Goal: Information Seeking & Learning: Find specific fact

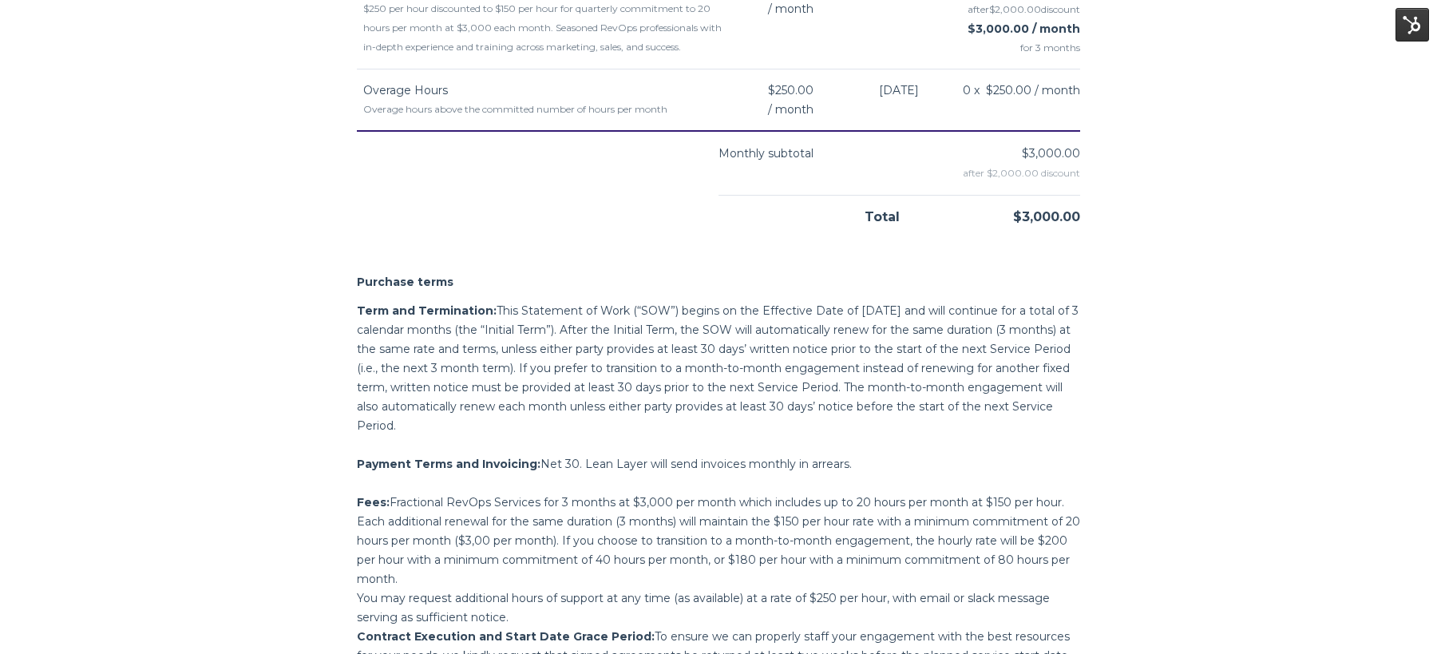
scroll to position [954, 0]
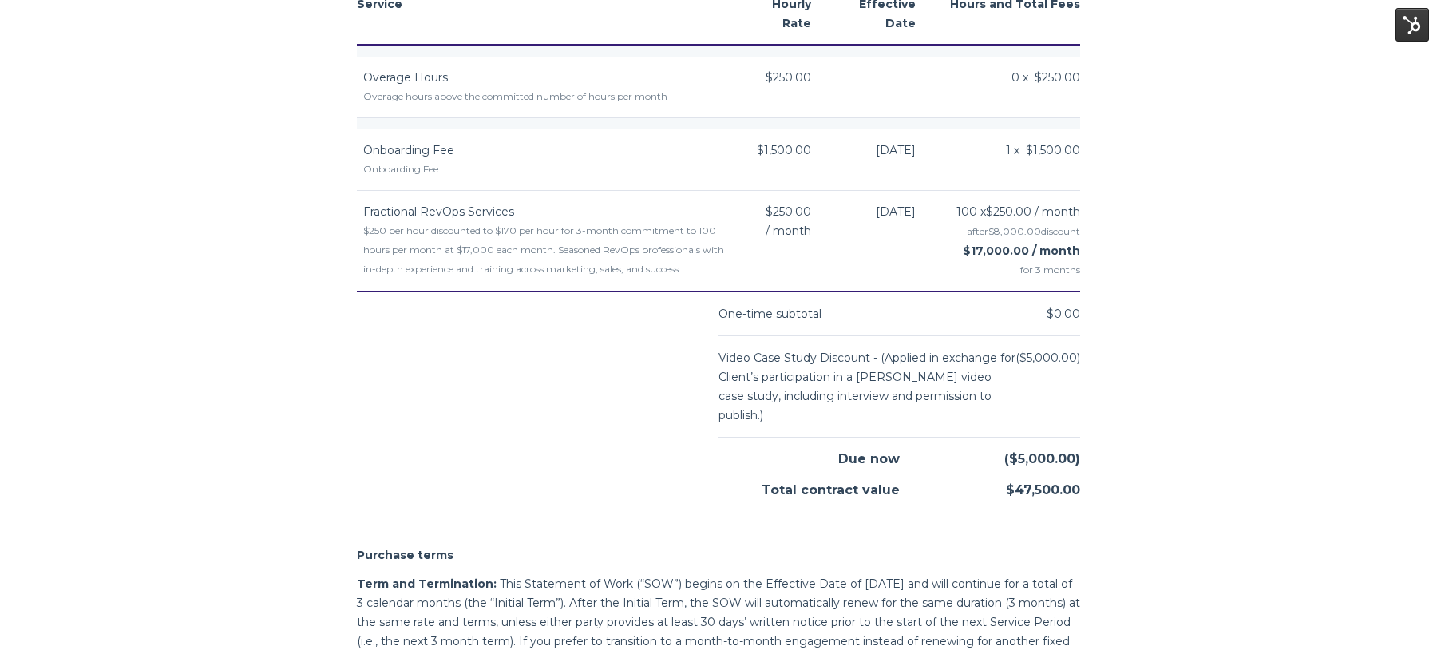
scroll to position [2119, 0]
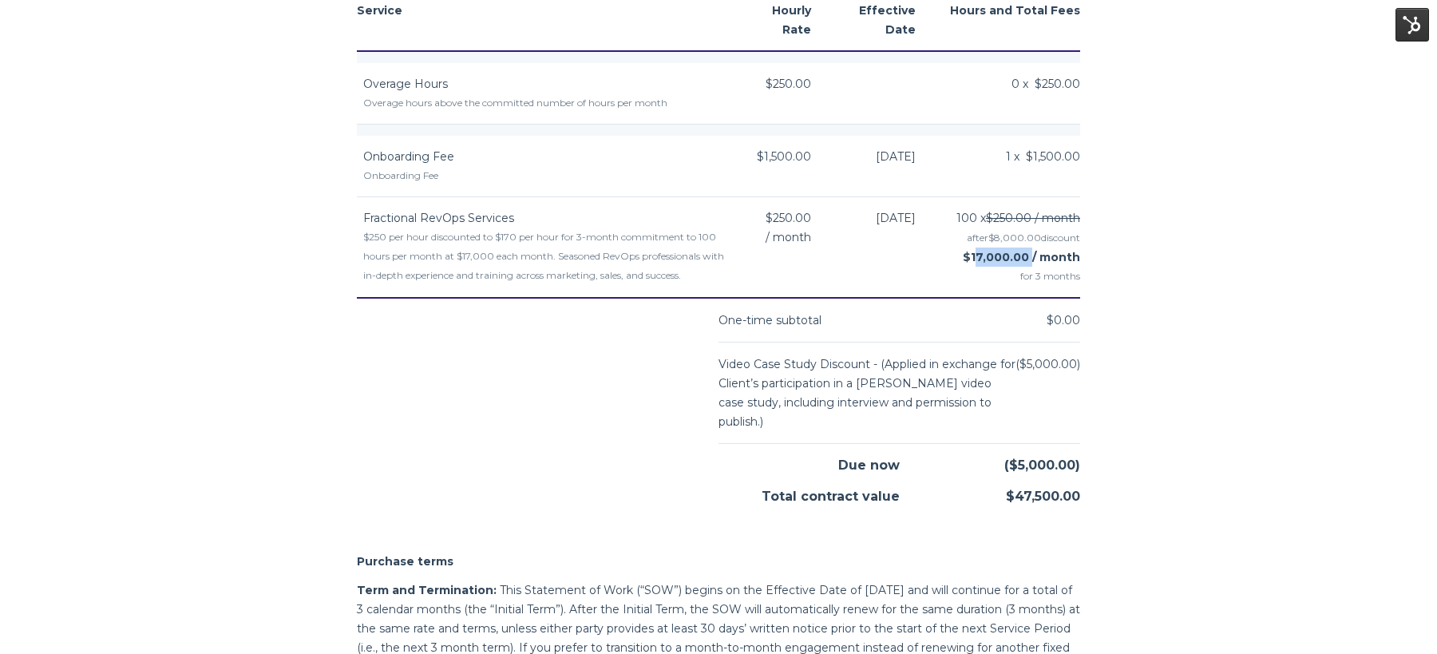
drag, startPoint x: 1030, startPoint y: 249, endPoint x: 975, endPoint y: 250, distance: 55.1
click at [975, 251] on strong "$17,000.00 / month" at bounding box center [1021, 257] width 117 height 14
copy strong "17,000.00"
drag, startPoint x: 521, startPoint y: 231, endPoint x: 506, endPoint y: 231, distance: 15.2
click at [506, 231] on div "$250 per hour discounted to $170 per hour for 3-month commitment to 100 hours p…" at bounding box center [544, 255] width 363 height 57
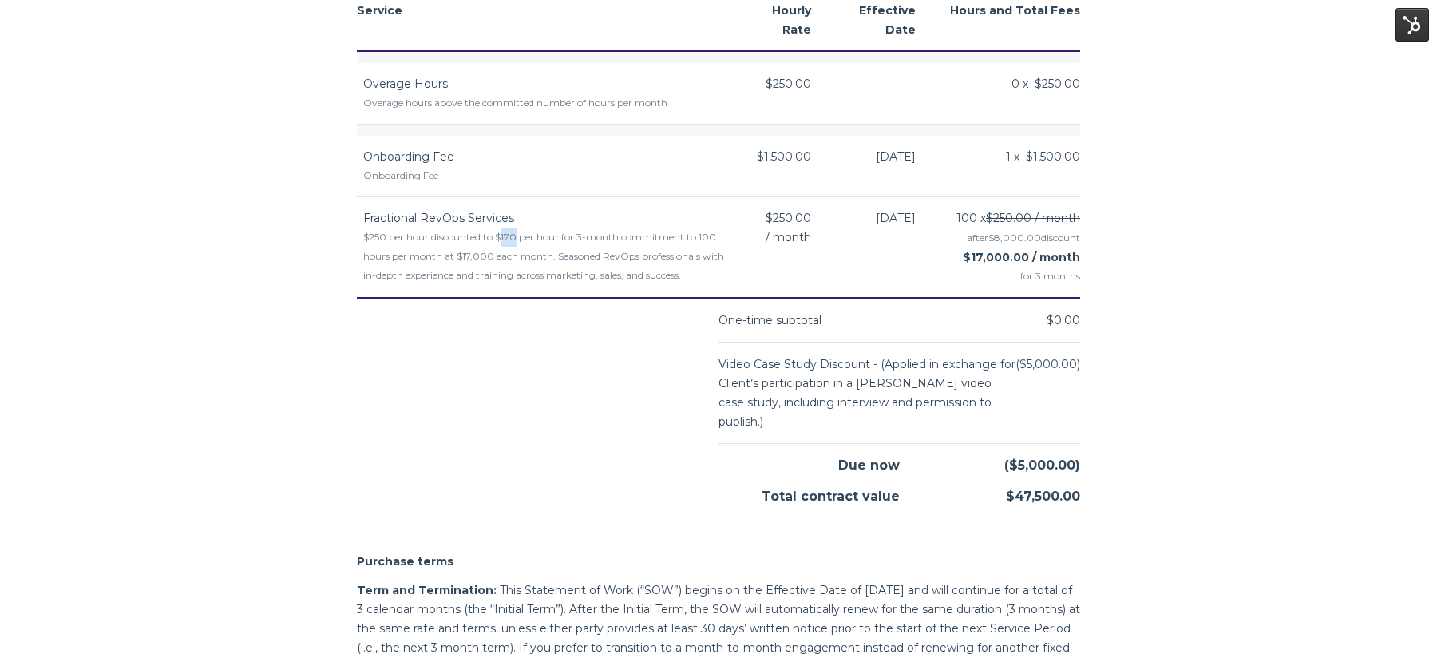
copy div "170"
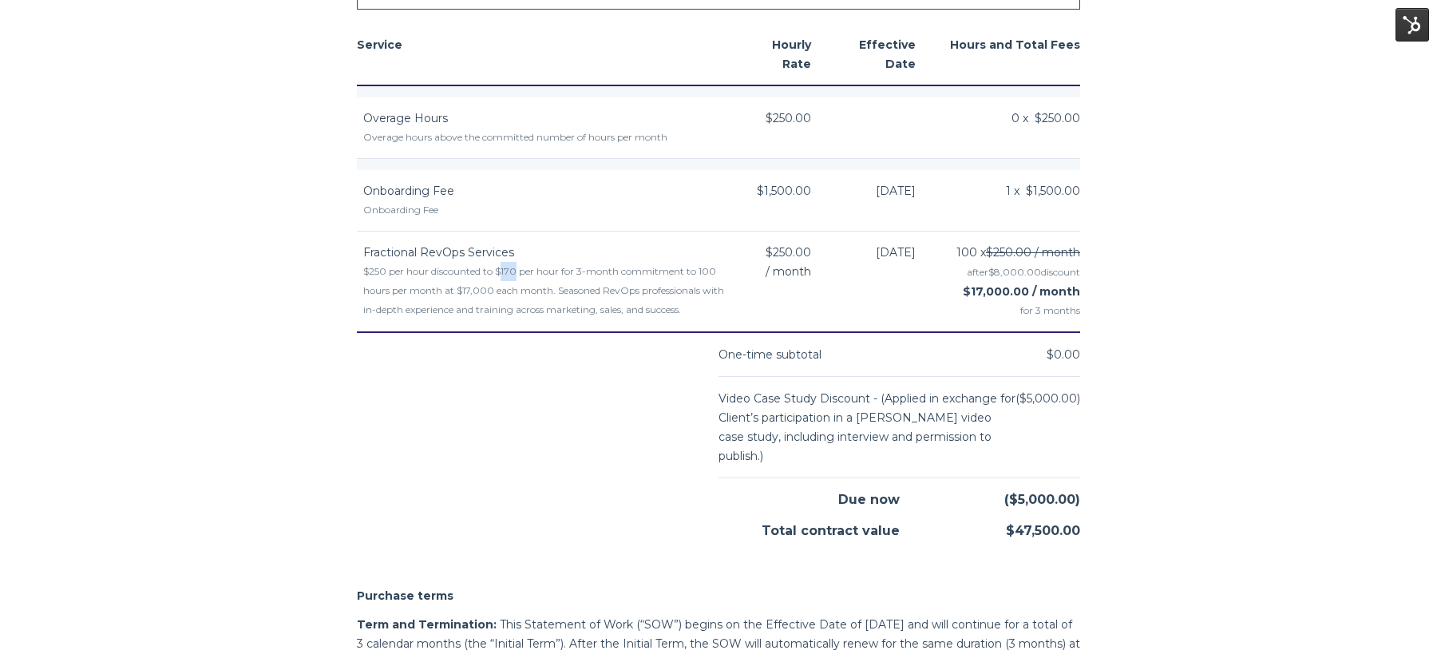
scroll to position [2087, 0]
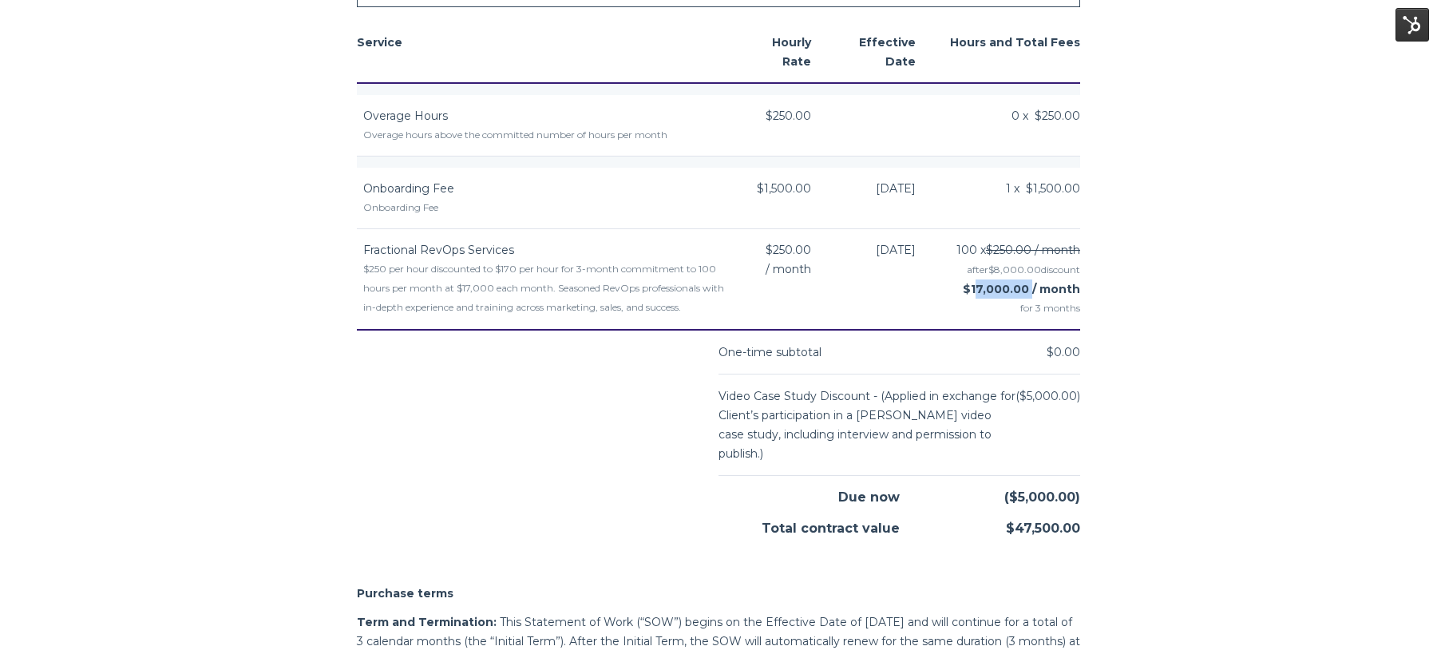
drag, startPoint x: 1026, startPoint y: 283, endPoint x: 975, endPoint y: 283, distance: 51.1
click at [975, 283] on strong "$17,000.00 / month" at bounding box center [1021, 289] width 117 height 14
copy strong "17,000.00"
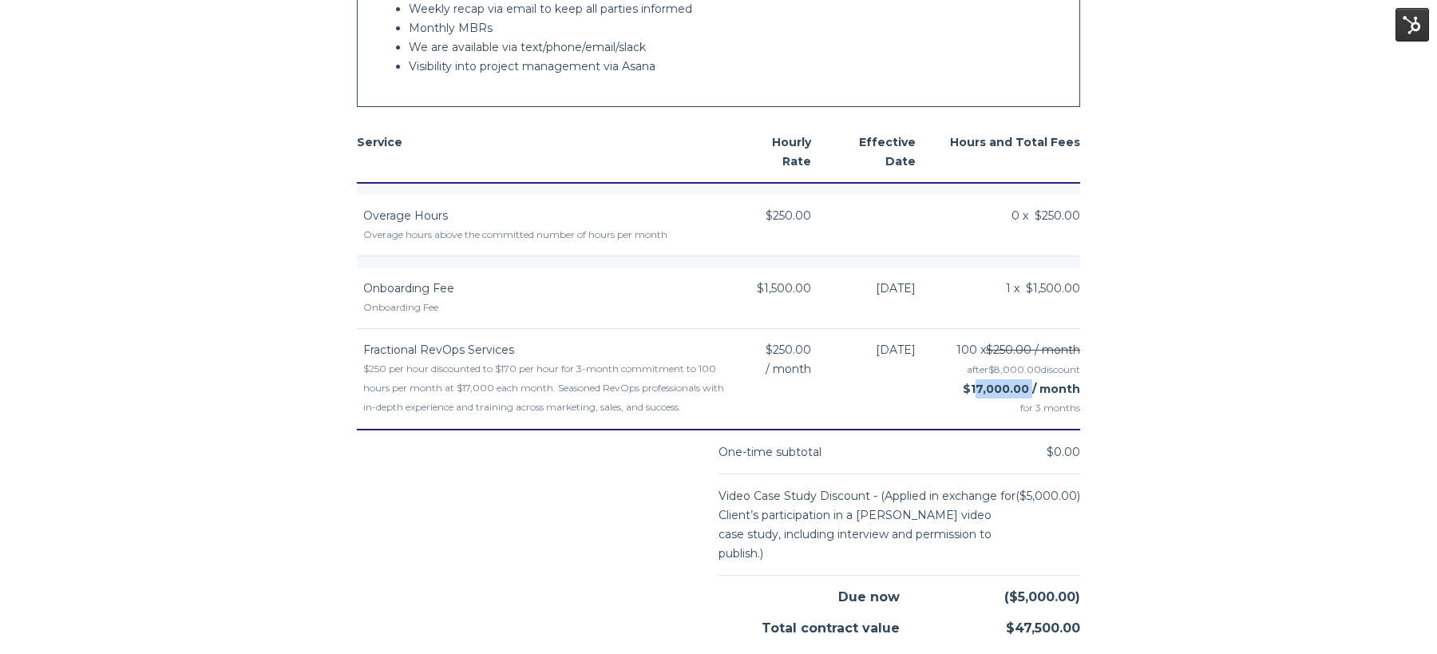
scroll to position [1920, 0]
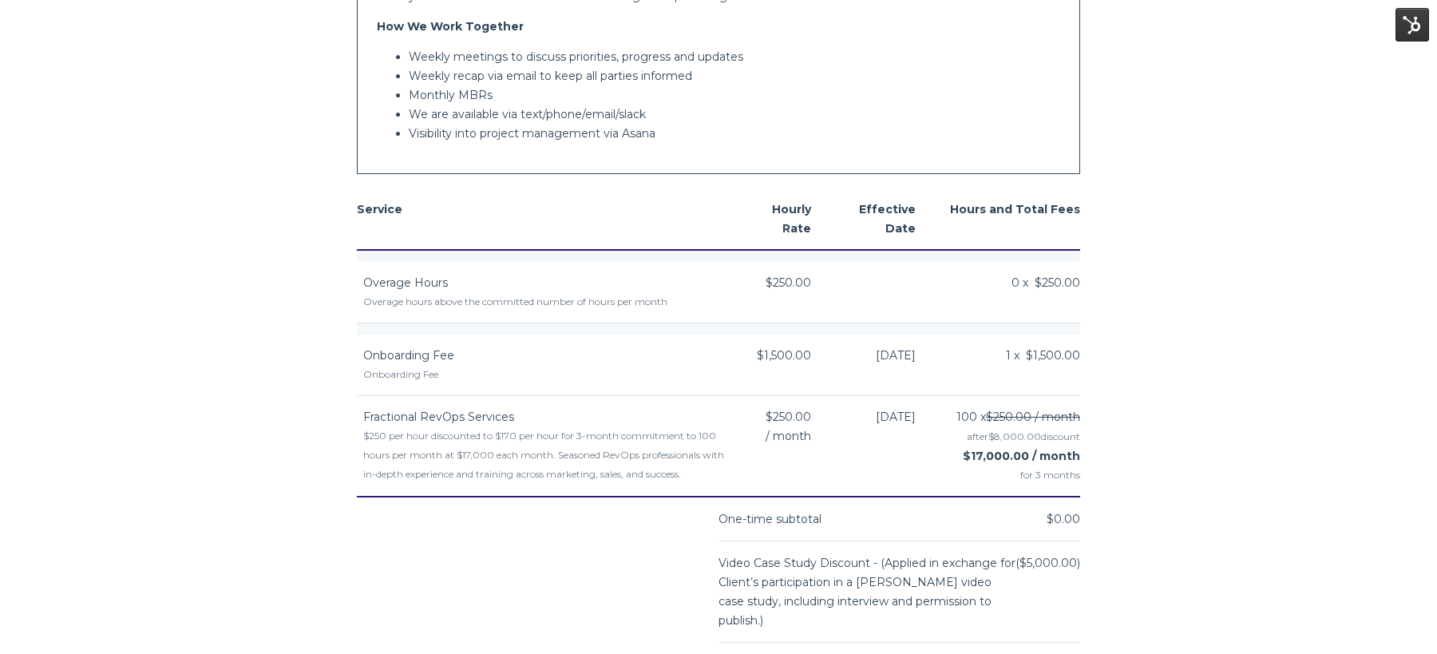
click at [386, 348] on span "Onboarding Fee" at bounding box center [408, 355] width 91 height 14
copy td "Onboarding Fee"
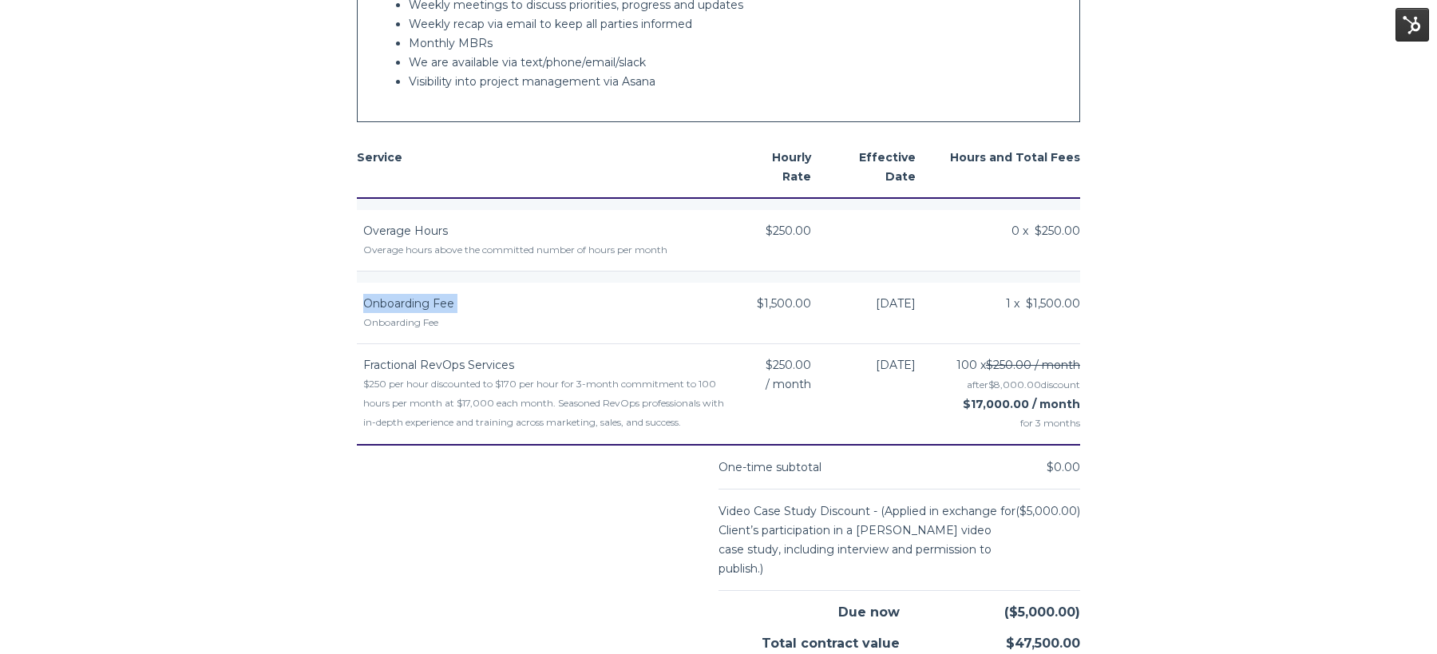
scroll to position [2011, 0]
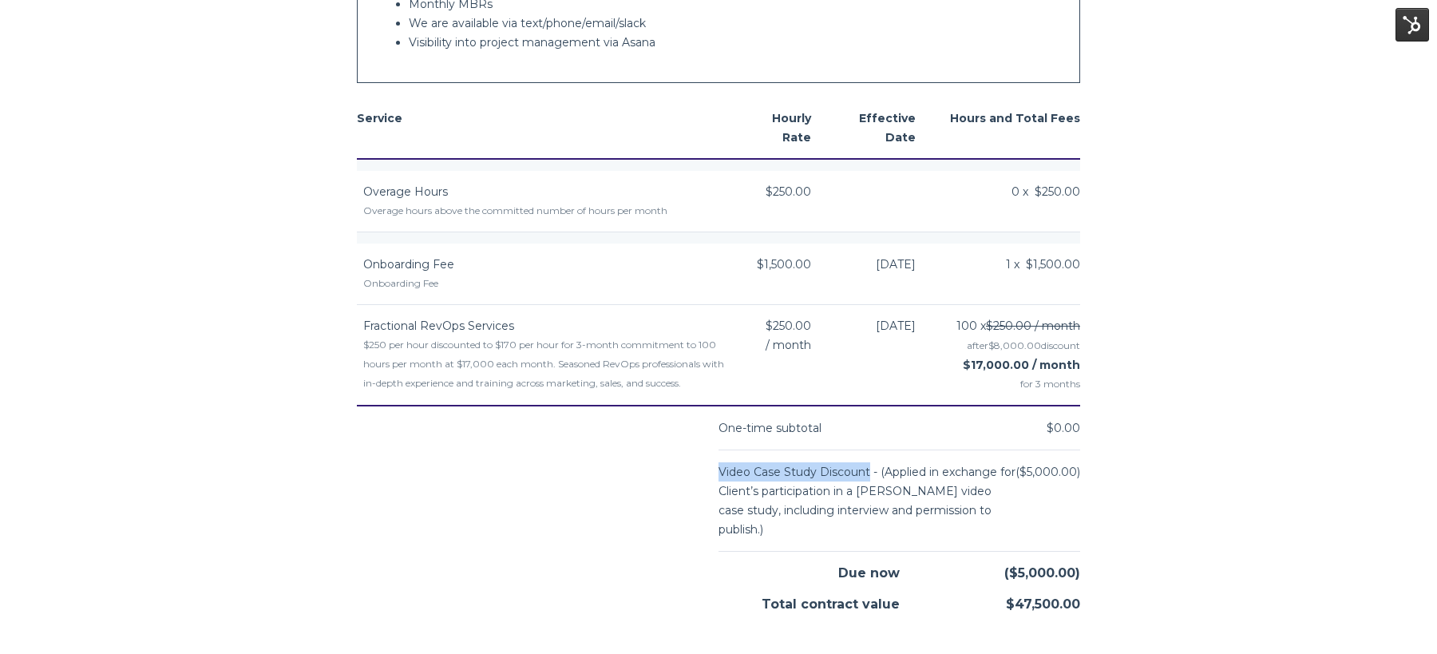
drag, startPoint x: 718, startPoint y: 485, endPoint x: 867, endPoint y: 478, distance: 148.6
click at [867, 478] on div "Video Case Study Discount - (Applied in exchange for Client’s participation in …" at bounding box center [866, 500] width 297 height 77
copy div "Video Case Study Discount"
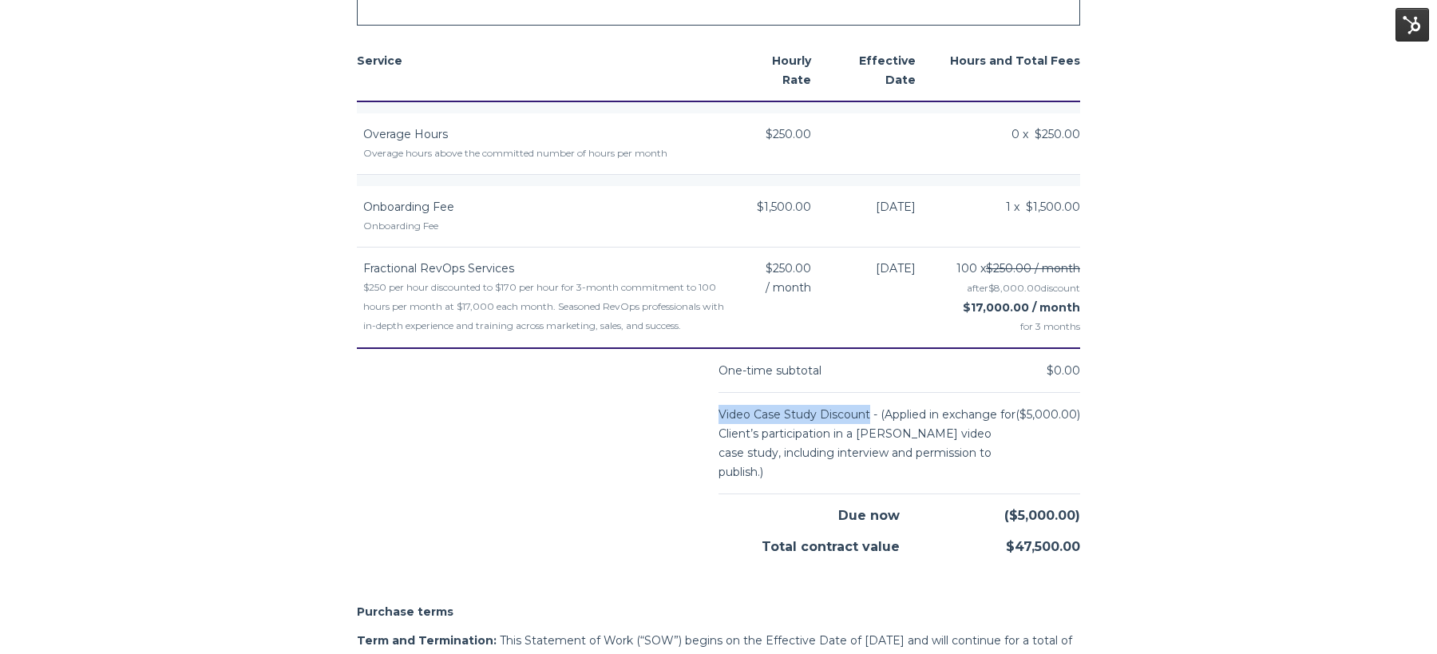
scroll to position [2075, 0]
